Goal: Communication & Community: Answer question/provide support

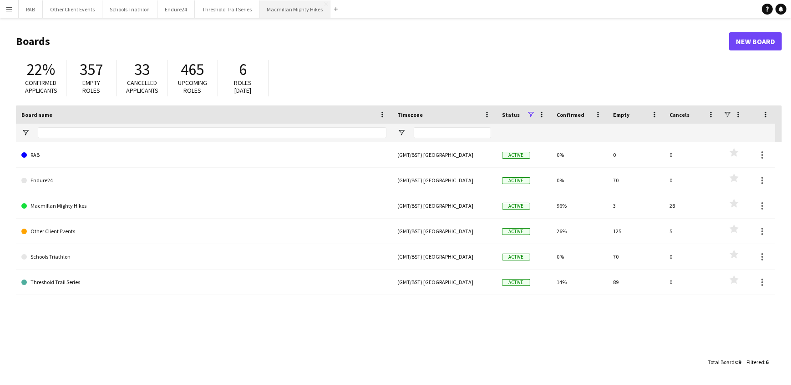
click at [306, 7] on button "Macmillan Mighty Hikes Close" at bounding box center [294, 9] width 71 height 18
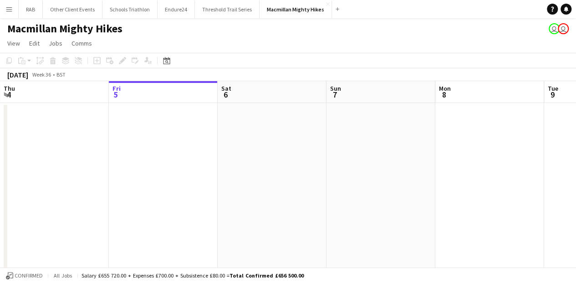
scroll to position [0, 217]
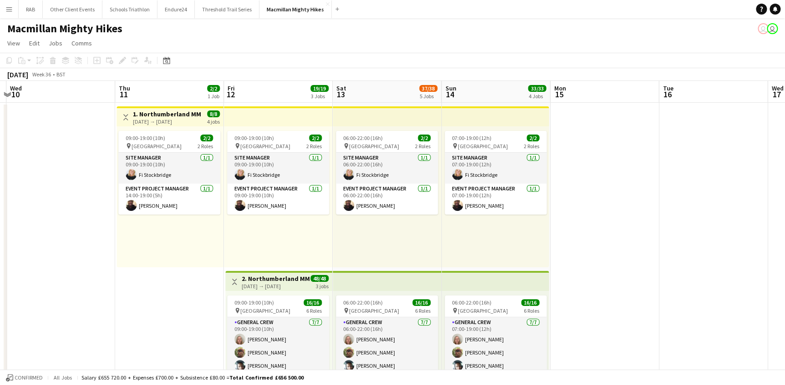
scroll to position [0, 258]
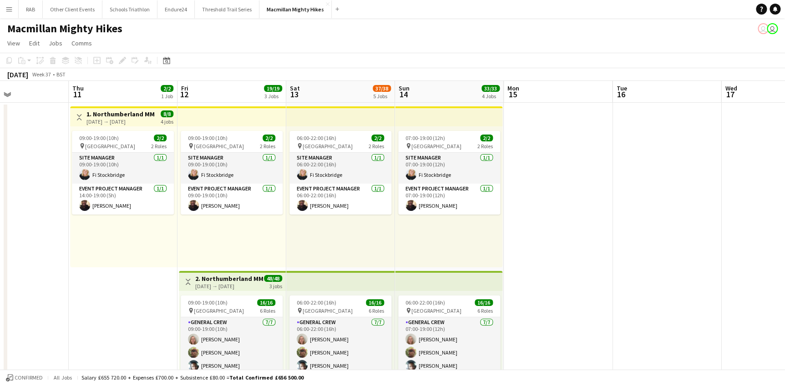
drag, startPoint x: 702, startPoint y: 97, endPoint x: 31, endPoint y: 91, distance: 670.7
click at [113, 118] on div "[DATE] → [DATE]" at bounding box center [120, 121] width 68 height 7
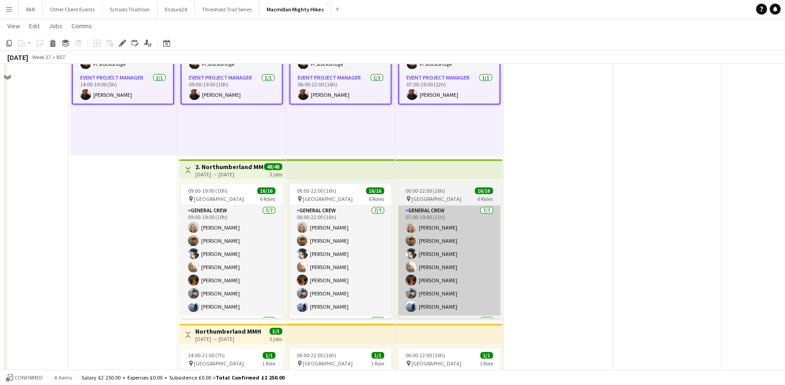
scroll to position [124, 0]
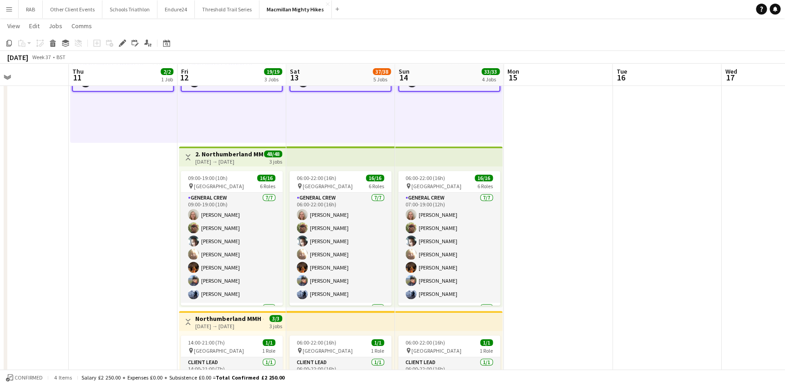
click at [233, 159] on div "[DATE] → [DATE]" at bounding box center [229, 161] width 68 height 7
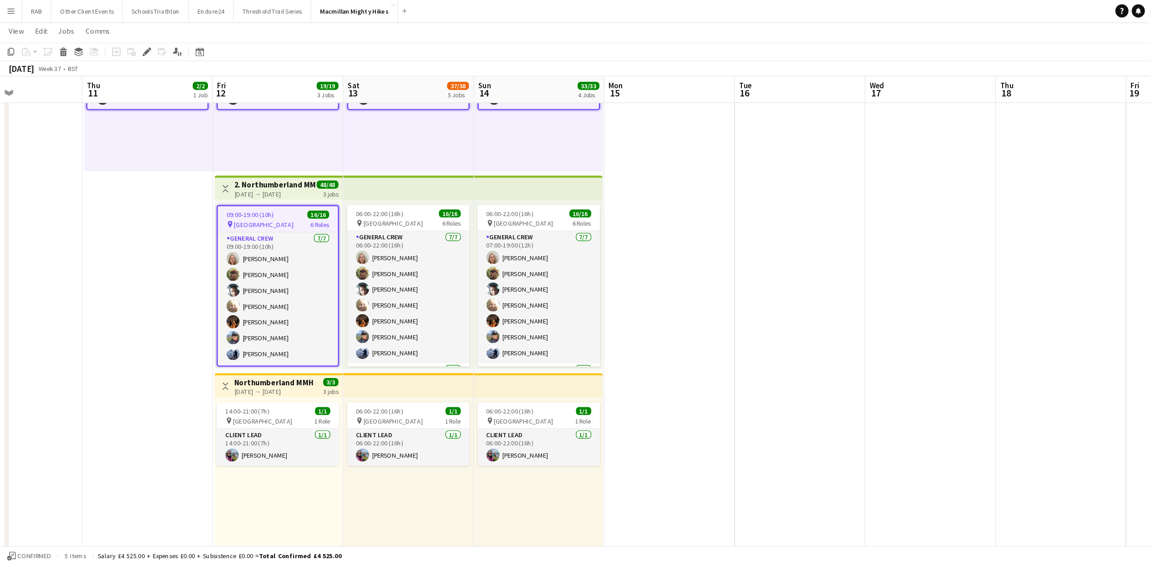
scroll to position [0, 257]
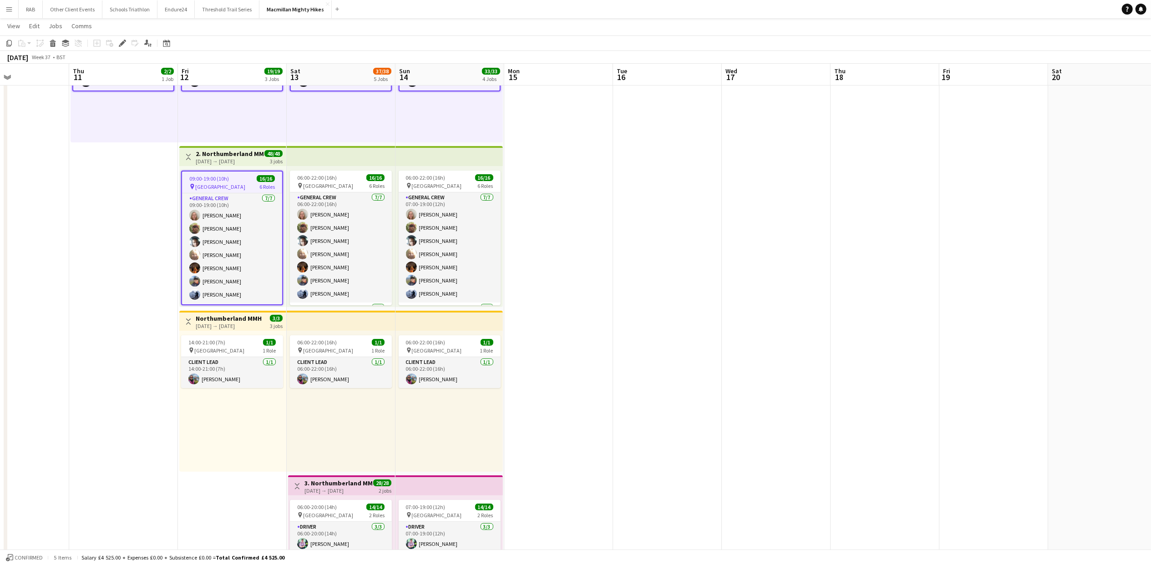
click at [233, 326] on div "[DATE] → [DATE]" at bounding box center [230, 326] width 68 height 7
click at [330, 385] on h3 "3. Northumberland MMH- 2 day role" at bounding box center [338, 483] width 68 height 8
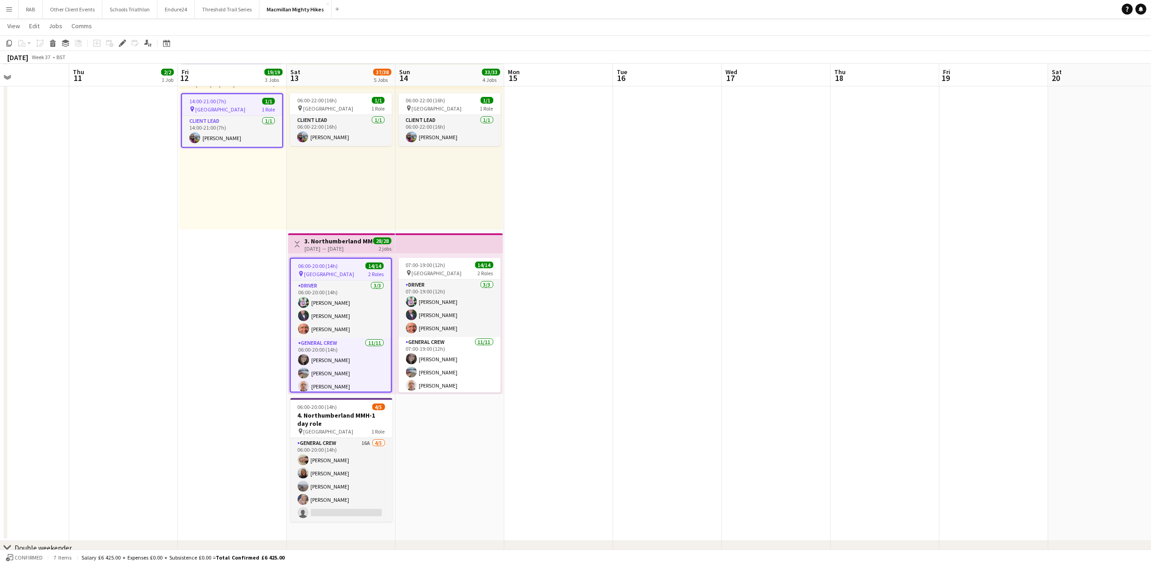
scroll to position [367, 0]
click at [325, 385] on h3 "4. Northumberland MMH-1 day role" at bounding box center [341, 419] width 102 height 16
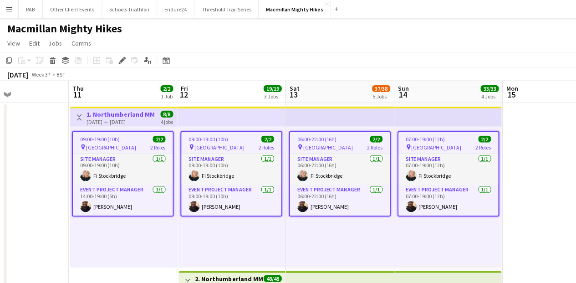
scroll to position [0, 258]
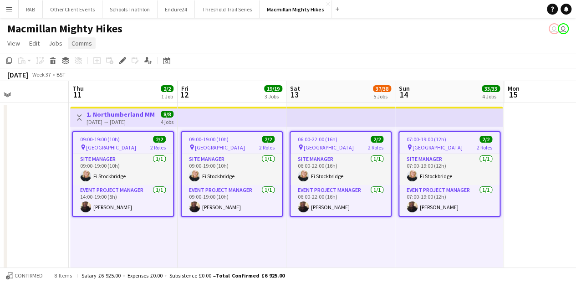
drag, startPoint x: 84, startPoint y: 45, endPoint x: 90, endPoint y: 42, distance: 6.5
click at [84, 45] on span "Comms" at bounding box center [81, 43] width 20 height 8
click at [102, 62] on span "Notify confirmed crew" at bounding box center [105, 63] width 61 height 8
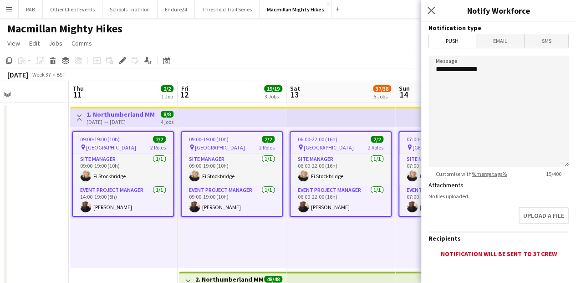
click at [495, 43] on span "Email" at bounding box center [500, 41] width 48 height 14
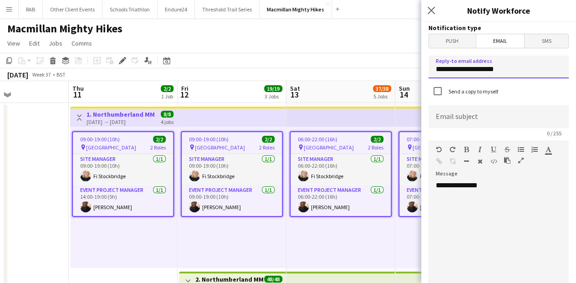
drag, startPoint x: 510, startPoint y: 67, endPoint x: 398, endPoint y: 74, distance: 112.6
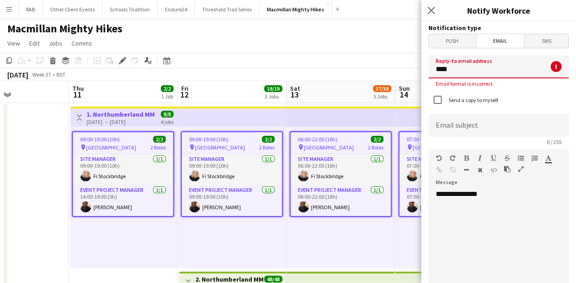
type input "**********"
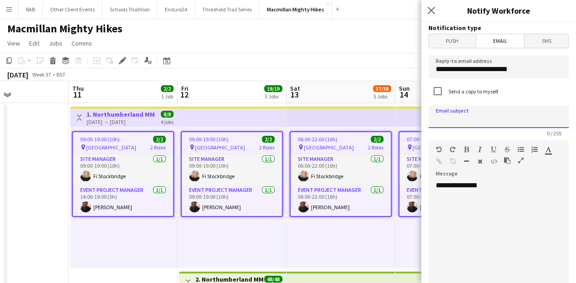
drag, startPoint x: 468, startPoint y: 115, endPoint x: 444, endPoint y: 115, distance: 24.1
click at [444, 115] on input at bounding box center [498, 116] width 140 height 23
type input "*"
type input "**********"
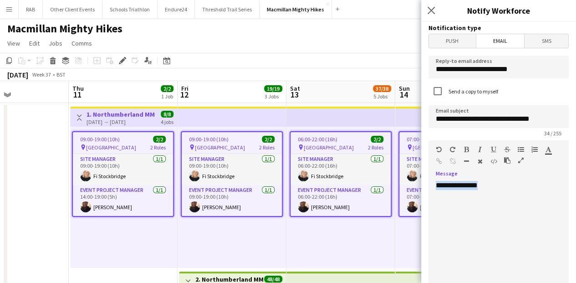
drag, startPoint x: 494, startPoint y: 186, endPoint x: 431, endPoint y: 186, distance: 62.8
click at [431, 186] on div "**********" at bounding box center [496, 235] width 136 height 109
paste div
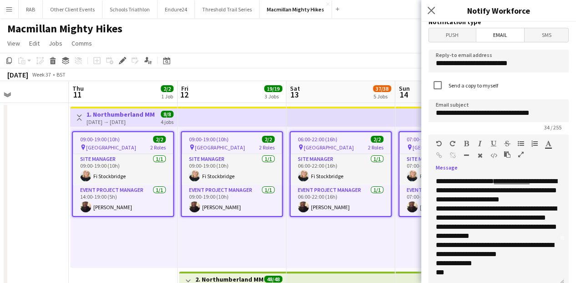
click at [469, 209] on span "**********" at bounding box center [495, 222] width 121 height 34
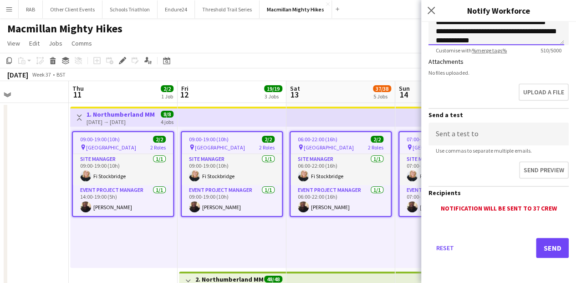
scroll to position [245, 0]
click at [545, 247] on button "Send" at bounding box center [552, 248] width 33 height 20
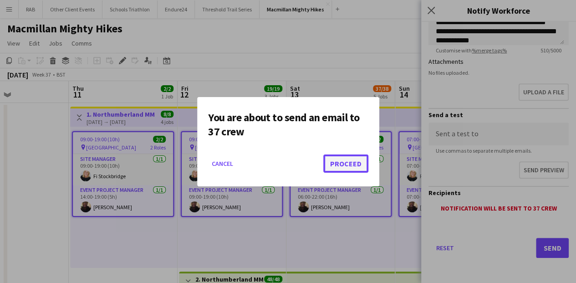
click at [355, 162] on button "Proceed" at bounding box center [345, 163] width 45 height 18
